Goal: Task Accomplishment & Management: Manage account settings

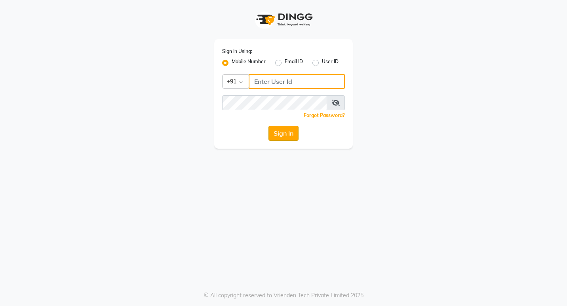
type input "7378698777"
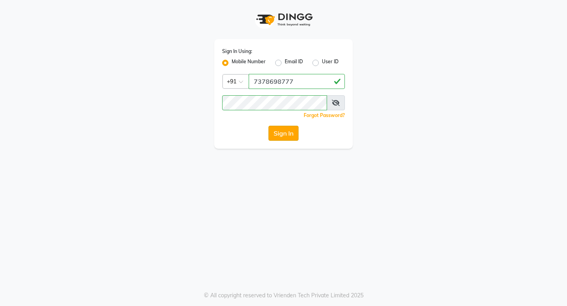
click at [280, 136] on button "Sign In" at bounding box center [283, 133] width 30 height 15
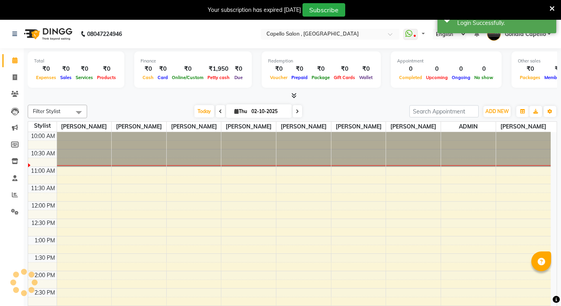
select select "en"
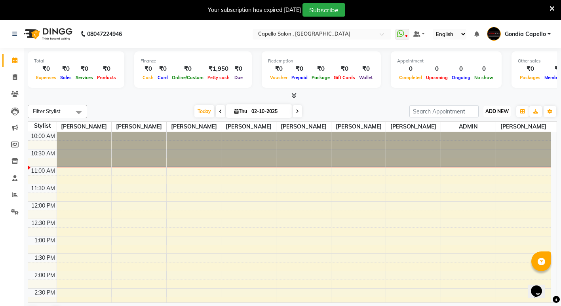
click at [488, 110] on span "ADD NEW" at bounding box center [496, 111] width 23 height 6
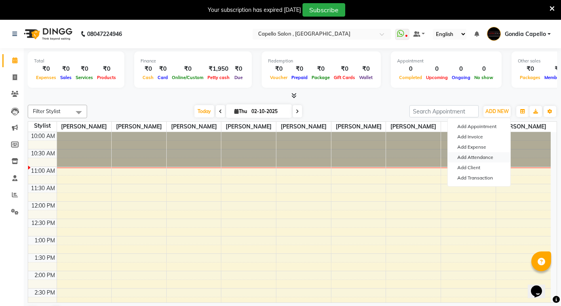
click at [479, 160] on link "Add Attendance" at bounding box center [479, 157] width 63 height 10
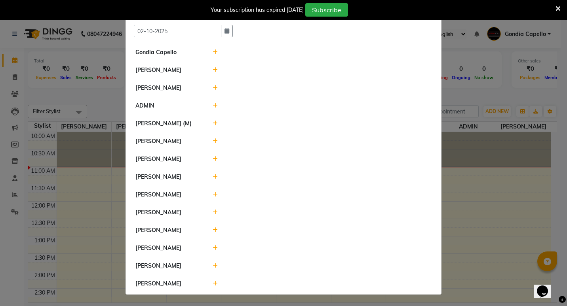
scroll to position [24, 0]
click at [215, 285] on div at bounding box center [322, 284] width 231 height 8
click at [213, 284] on icon at bounding box center [215, 284] width 5 height 6
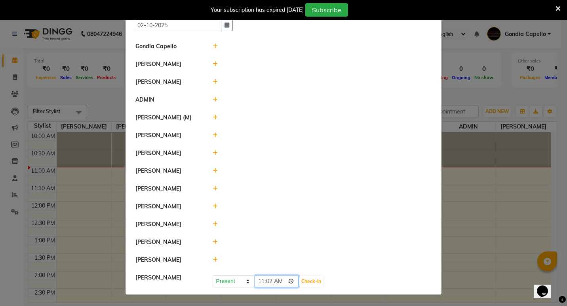
click at [291, 288] on input "11:02" at bounding box center [277, 282] width 44 height 12
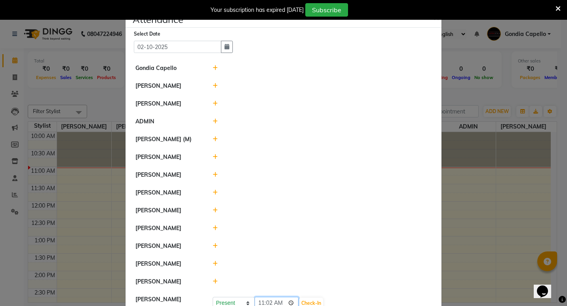
scroll to position [30, 0]
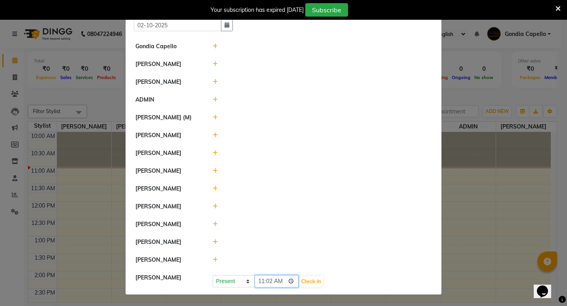
click at [291, 282] on input "11:02" at bounding box center [277, 282] width 44 height 12
type input "10:50"
click at [315, 284] on button "Check-In" at bounding box center [311, 281] width 24 height 11
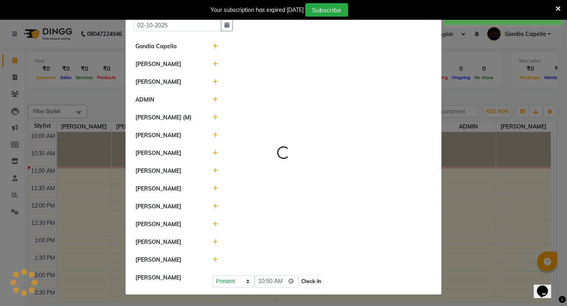
scroll to position [28, 0]
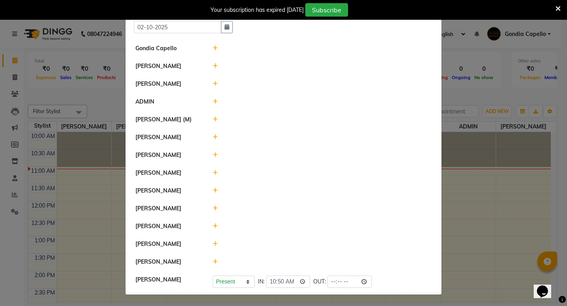
click at [209, 209] on div at bounding box center [322, 209] width 231 height 8
click at [213, 210] on icon at bounding box center [215, 209] width 5 height 6
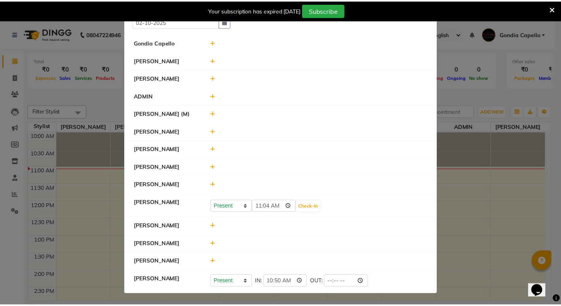
scroll to position [30, 0]
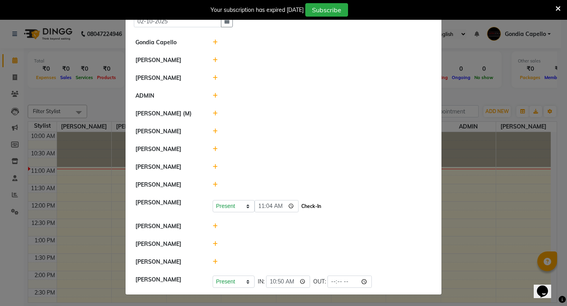
click at [313, 212] on button "Check-In" at bounding box center [311, 206] width 24 height 11
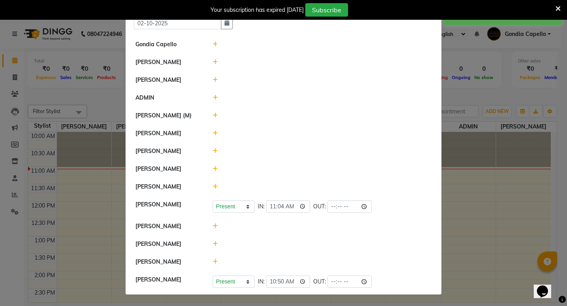
click at [454, 249] on ngb-modal-window "Attendance × Select Date [DATE] Gondia Capello [PERSON_NAME] [PERSON_NAME] [PER…" at bounding box center [283, 153] width 567 height 306
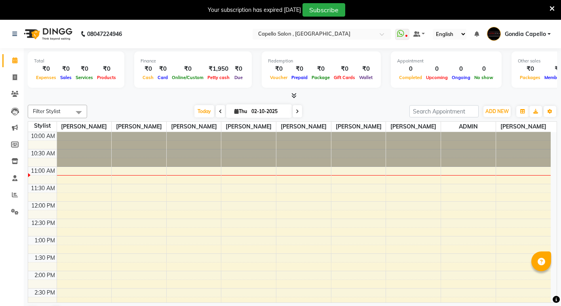
click at [0, 198] on html "08047224946 Select Location × Capello Salon , Gondia WhatsApp Status ✕ Status: …" at bounding box center [280, 153] width 561 height 306
click at [0, 306] on html "08047224946 Select Location × Capello Salon , Gondia WhatsApp Status ✕ Status: …" at bounding box center [280, 153] width 561 height 306
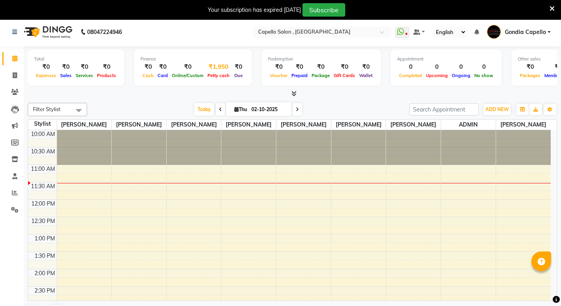
click at [224, 68] on div "₹1,950" at bounding box center [218, 67] width 26 height 9
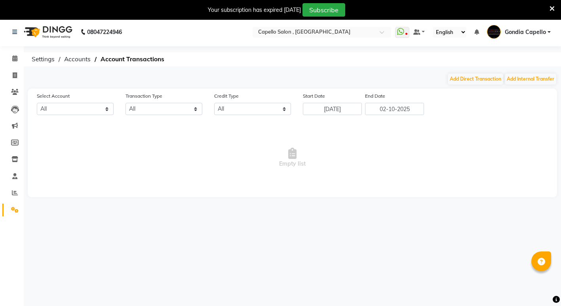
select select "2488"
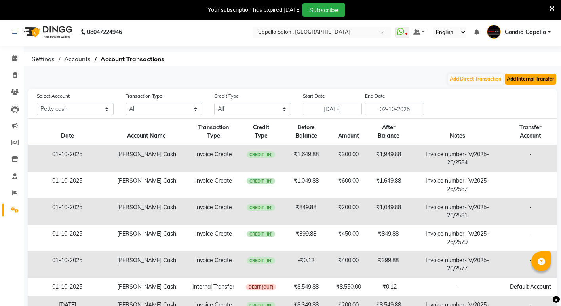
click at [517, 79] on button "Add Internal Transfer" at bounding box center [530, 79] width 51 height 11
select select "internal transfer"
select select "2488"
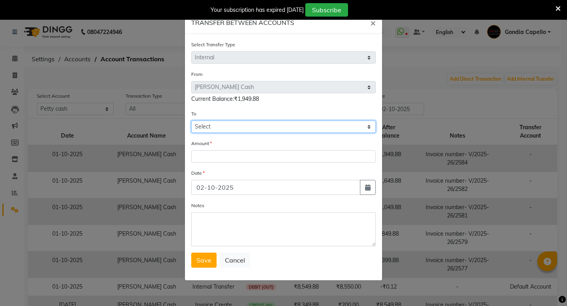
click at [274, 131] on select "Select Default Account [PERSON_NAME] Cash" at bounding box center [283, 127] width 185 height 12
select select "881"
click at [191, 121] on select "Select Default Account [PERSON_NAME] Cash" at bounding box center [283, 127] width 185 height 12
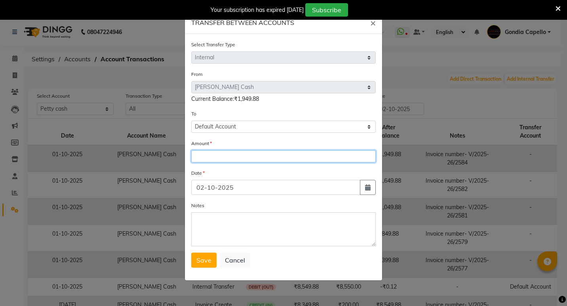
click at [257, 159] on input "number" at bounding box center [283, 156] width 185 height 12
type input "1950"
click at [211, 259] on button "Save" at bounding box center [203, 260] width 25 height 15
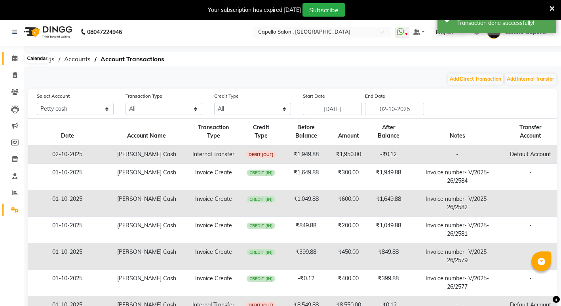
click at [14, 59] on icon at bounding box center [14, 58] width 5 height 6
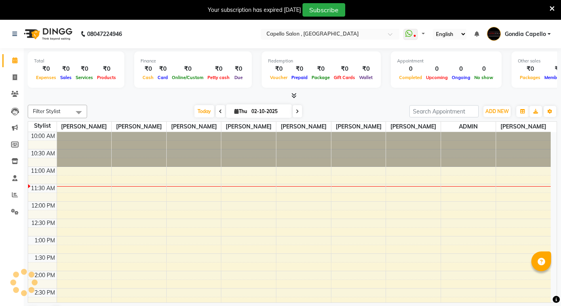
select select "en"
